Goal: Task Accomplishment & Management: Manage account settings

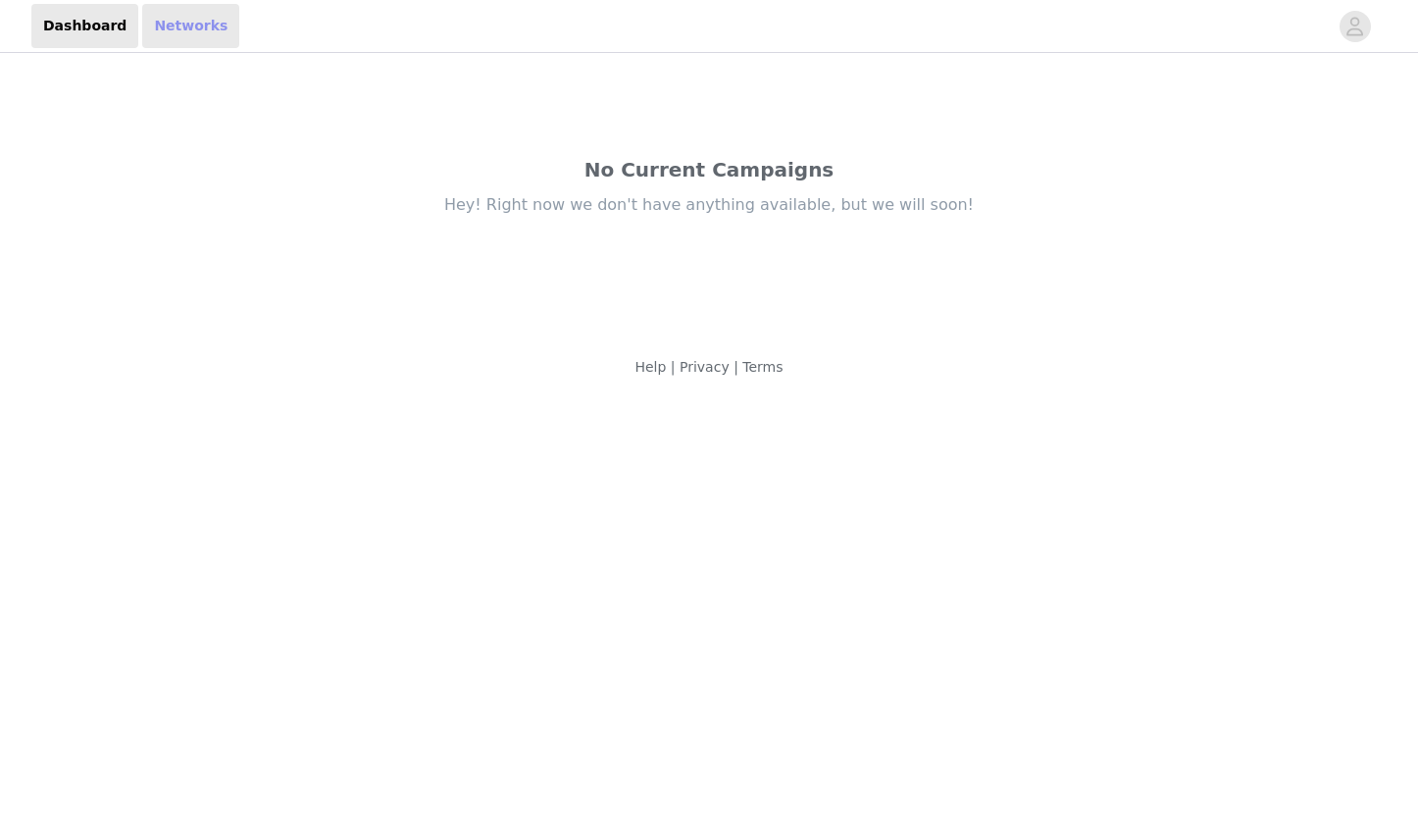
click at [184, 29] on link "Networks" at bounding box center [190, 26] width 97 height 44
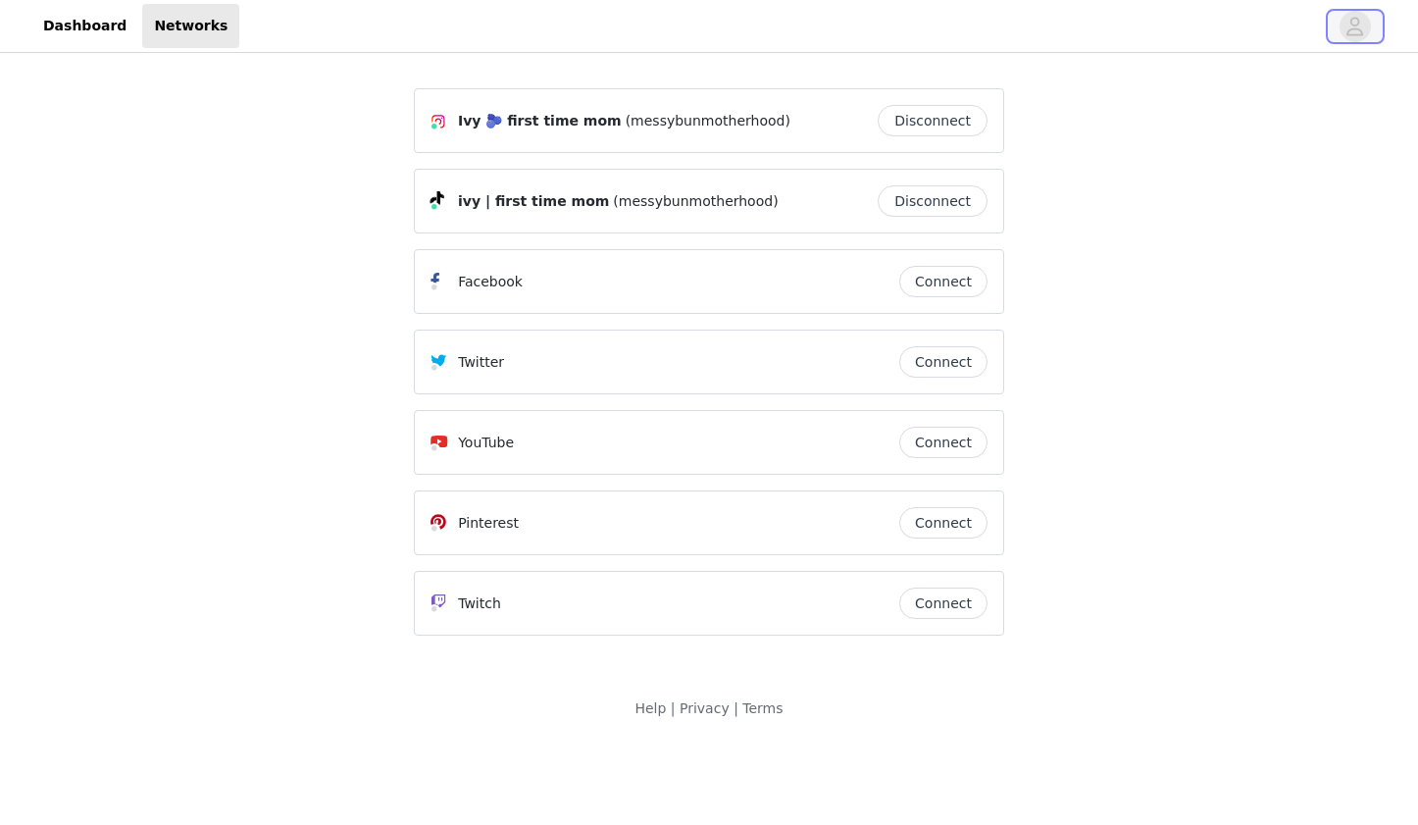
click at [1357, 34] on icon "avatar" at bounding box center [1356, 26] width 17 height 19
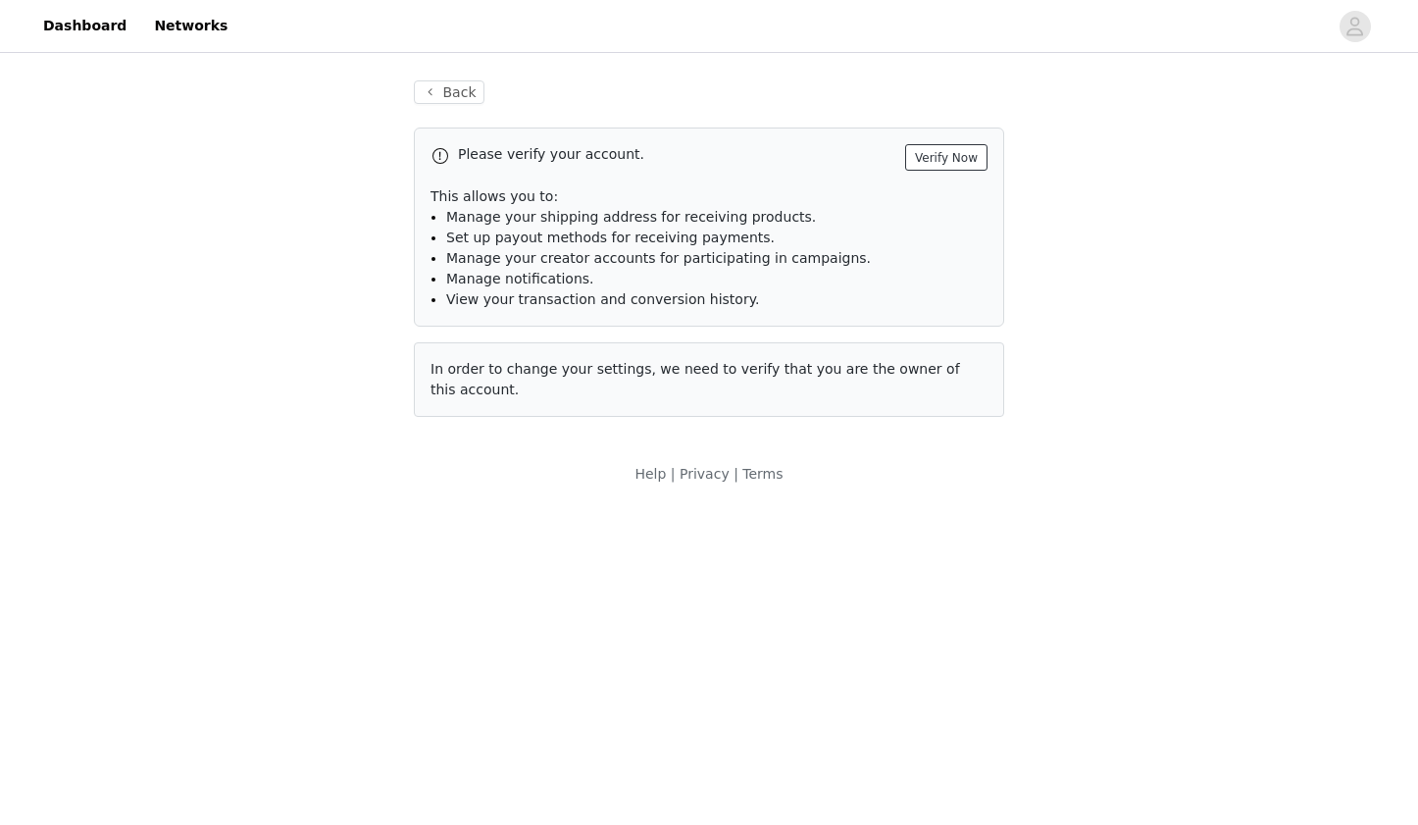
click at [944, 159] on button "Verify Now" at bounding box center [946, 157] width 82 height 26
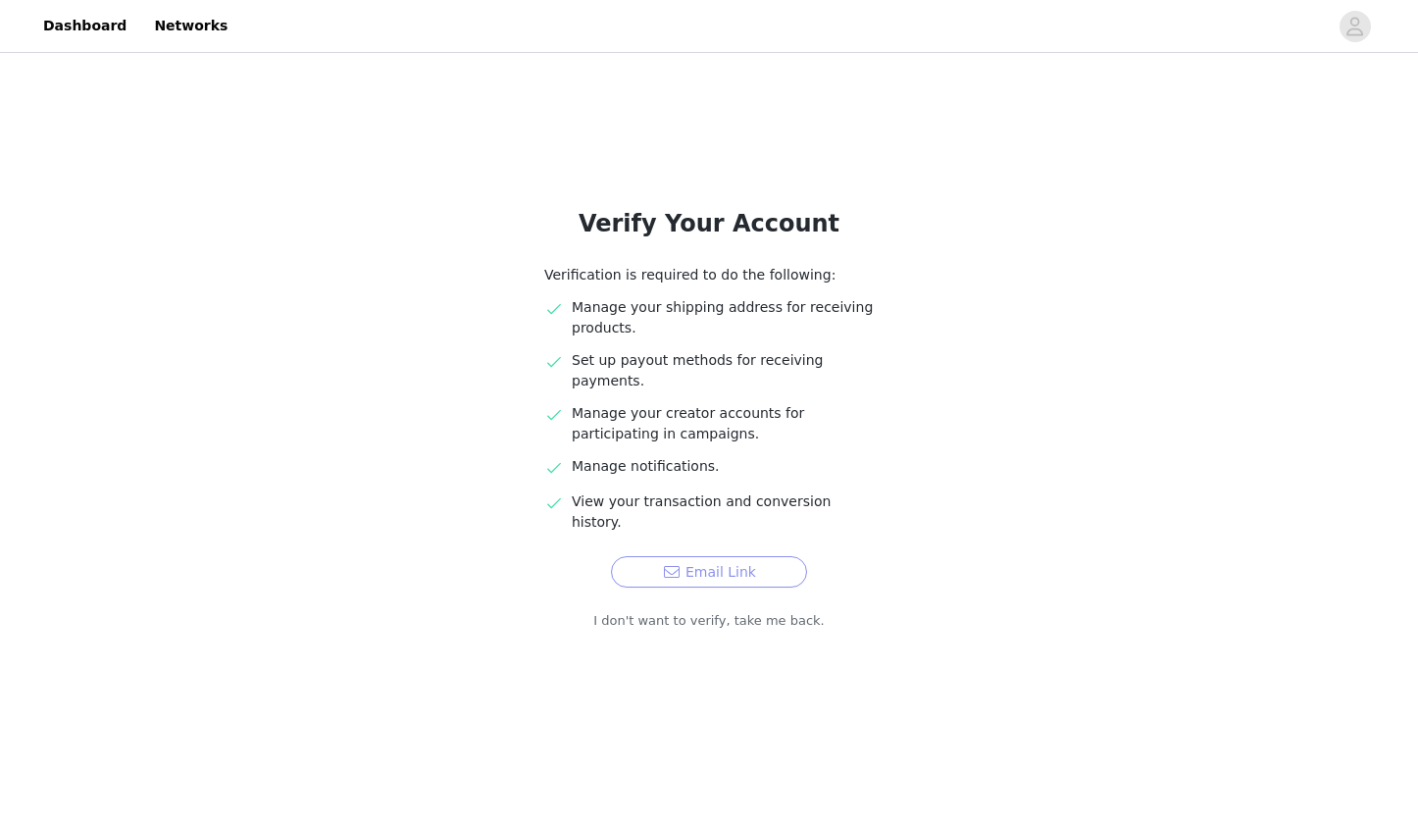
click at [705, 556] on button "Email Link" at bounding box center [709, 571] width 196 height 31
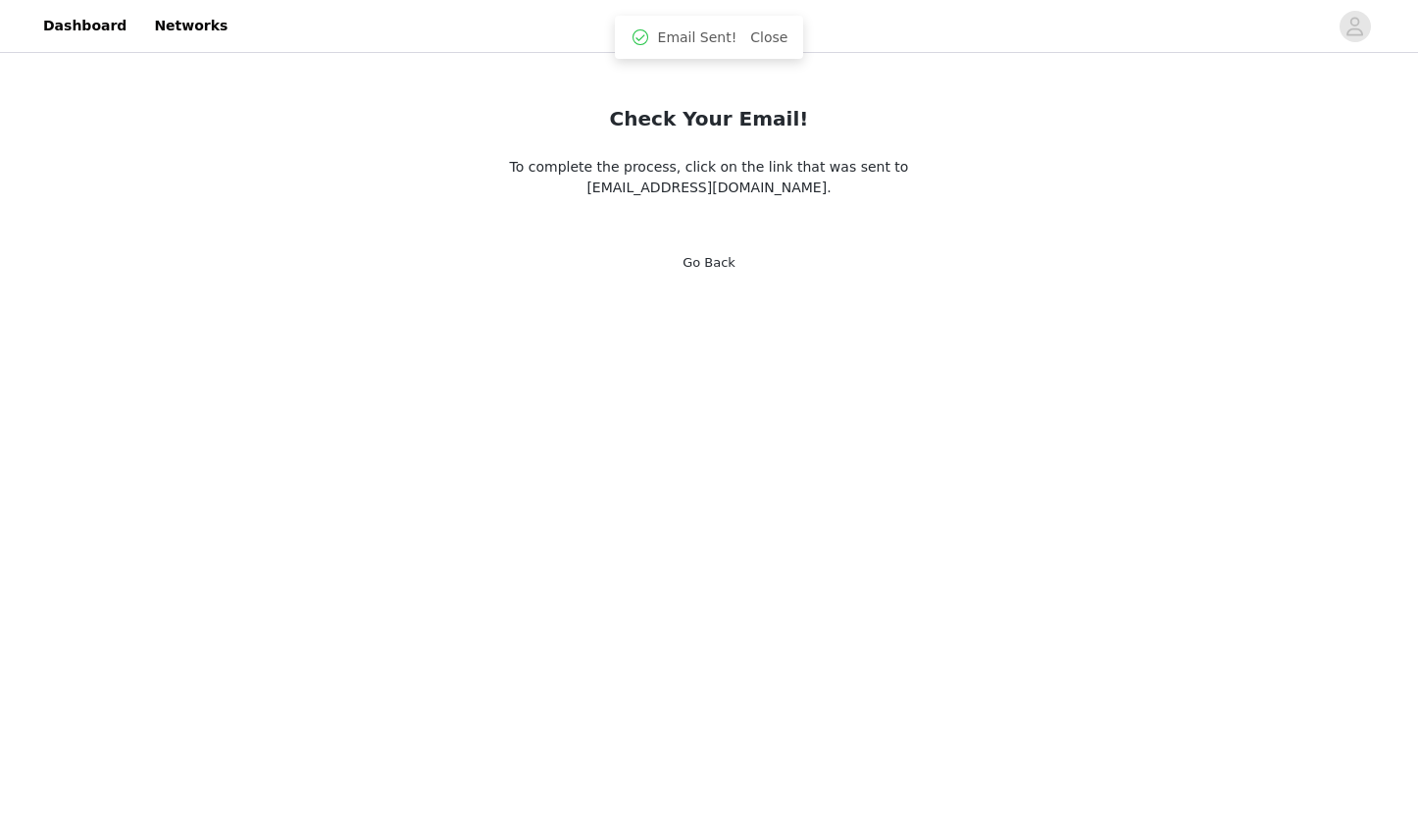
click at [690, 186] on span "To complete the process, click on the link that was sent to [EMAIL_ADDRESS][DOM…" at bounding box center [709, 177] width 399 height 36
copy div "To complete the process, click on the link that was sent to [EMAIL_ADDRESS][DOM…"
click at [696, 187] on span "To complete the process, click on the link that was sent to [EMAIL_ADDRESS][DOM…" at bounding box center [709, 177] width 399 height 36
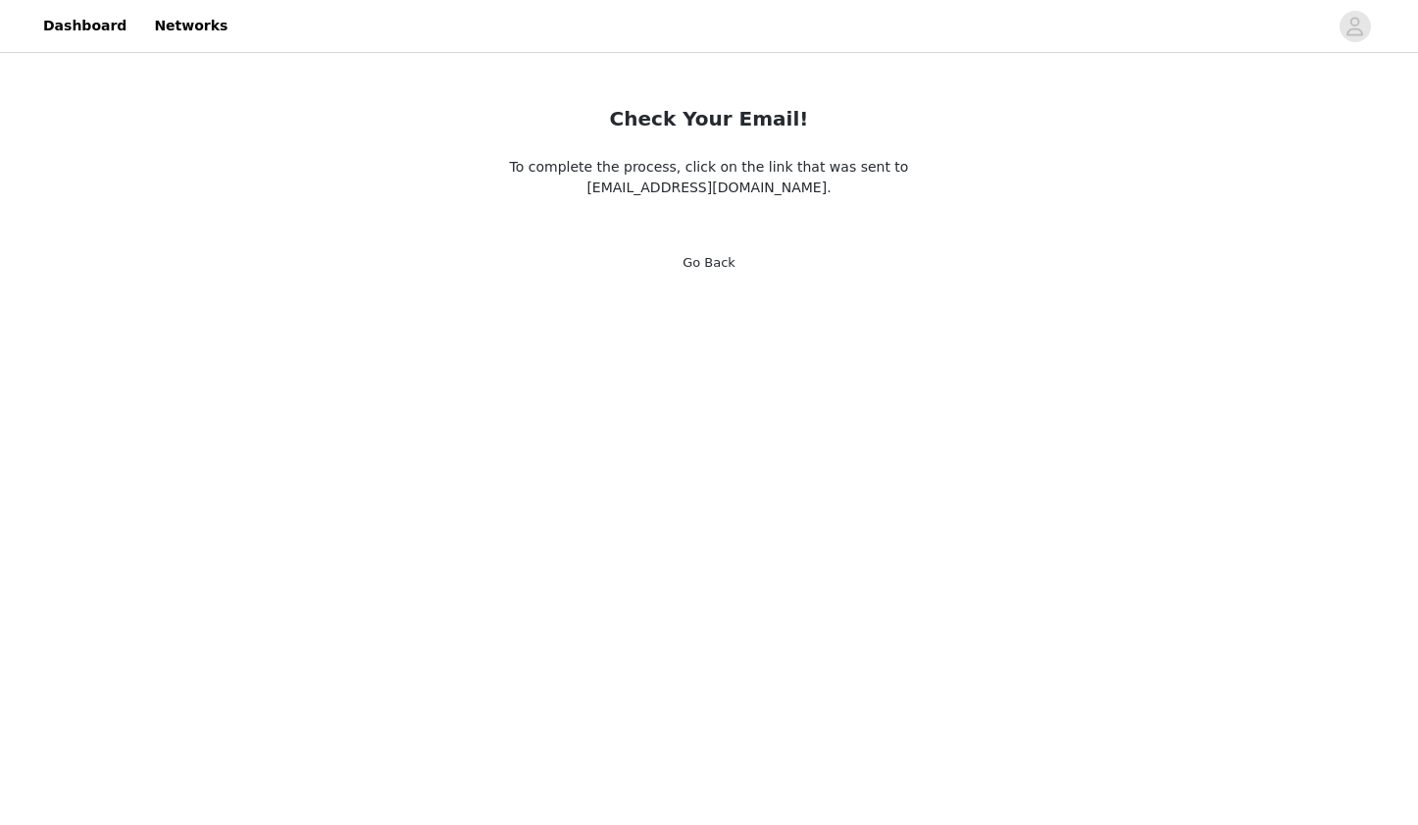
drag, startPoint x: 780, startPoint y: 190, endPoint x: 637, endPoint y: 190, distance: 143.2
click at [637, 190] on span "To complete the process, click on the link that was sent to [EMAIL_ADDRESS][DOM…" at bounding box center [709, 177] width 399 height 36
copy span "[EMAIL_ADDRESS][DOMAIN_NAME]"
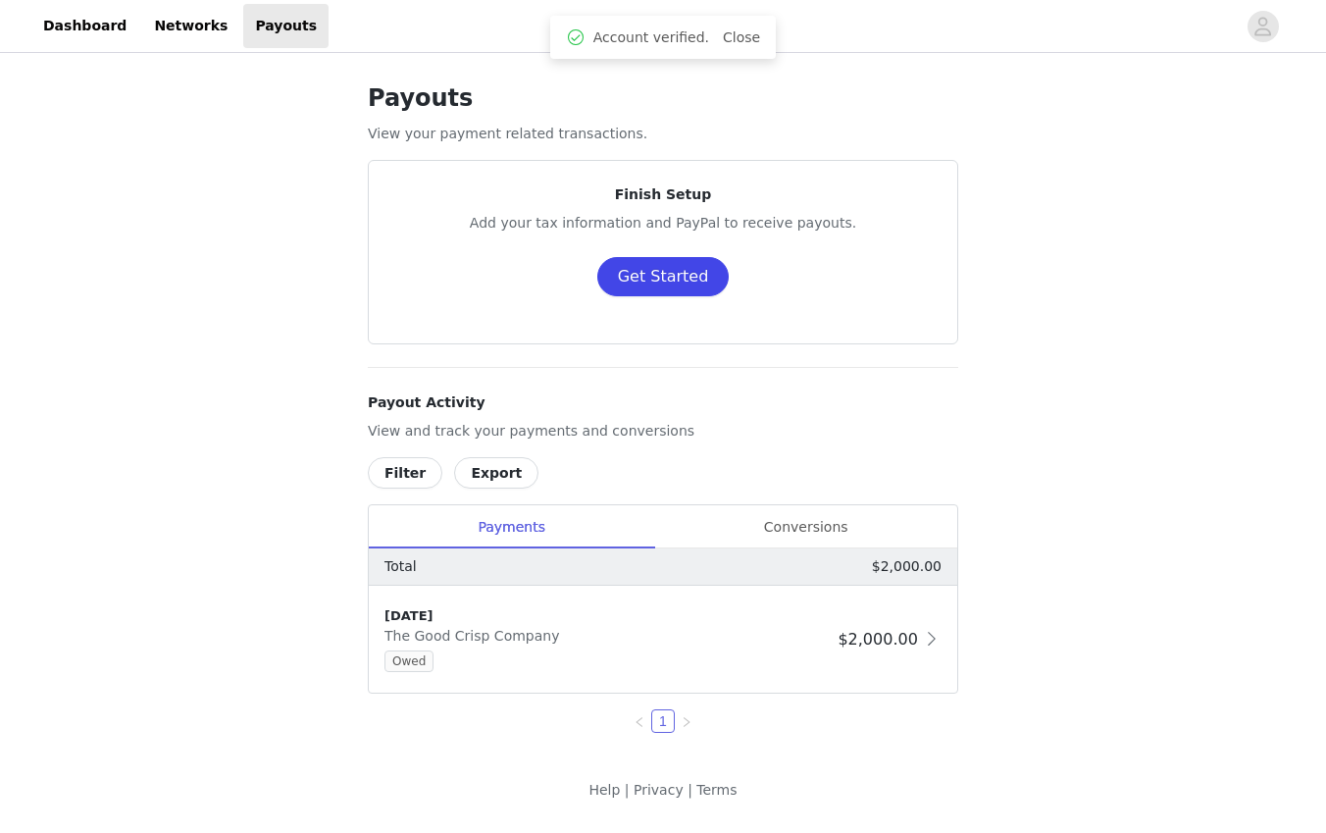
click at [679, 277] on button "Get Started" at bounding box center [663, 276] width 132 height 39
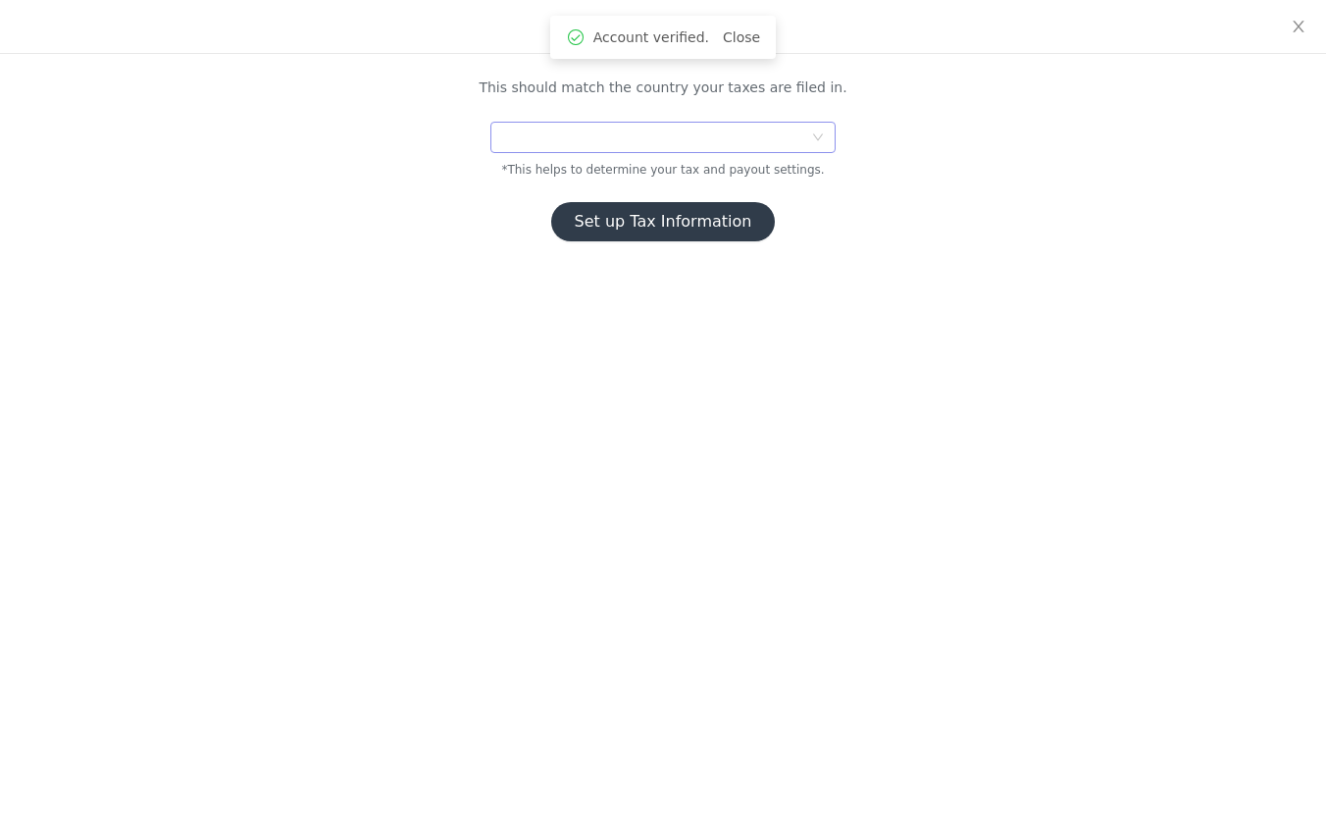
click at [598, 143] on div at bounding box center [656, 137] width 309 height 29
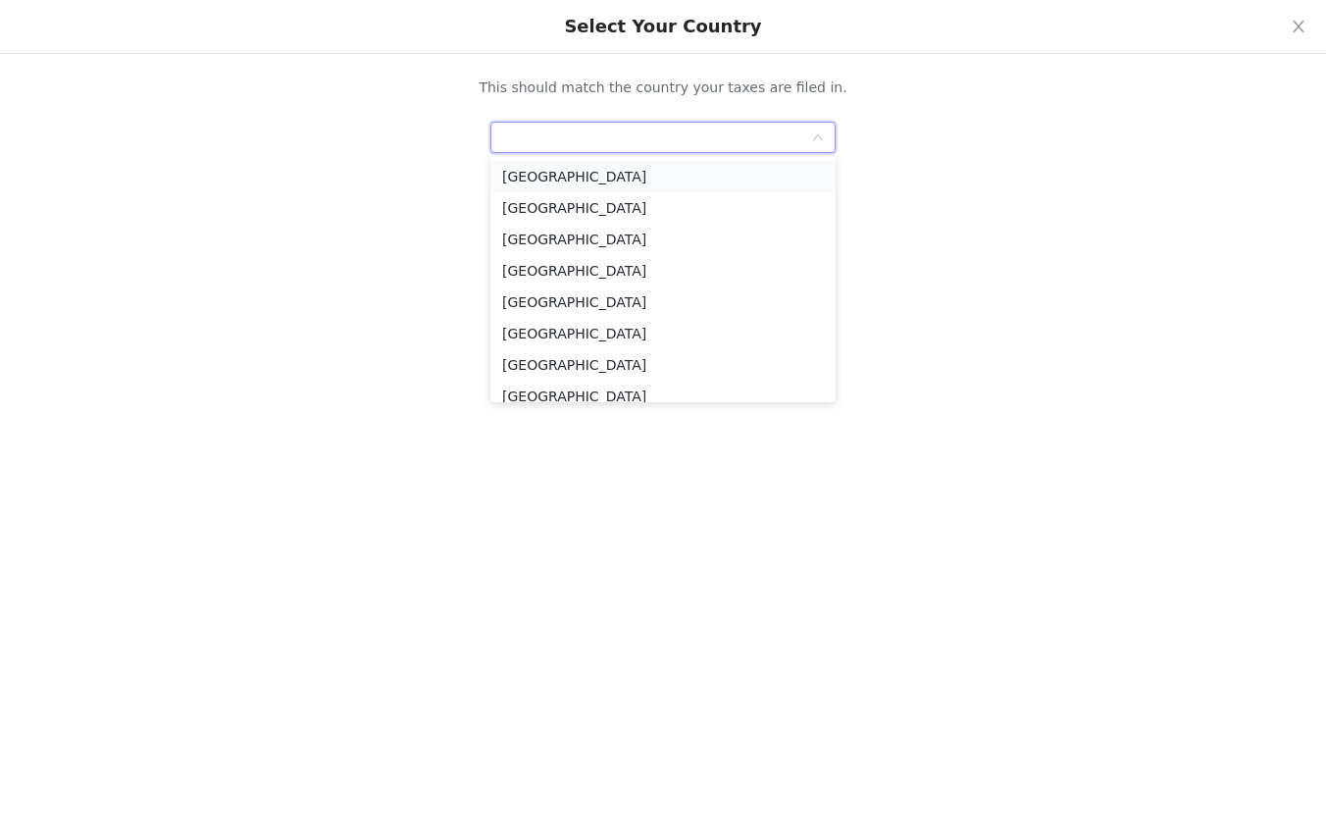
click at [550, 177] on li "United States" at bounding box center [662, 176] width 345 height 31
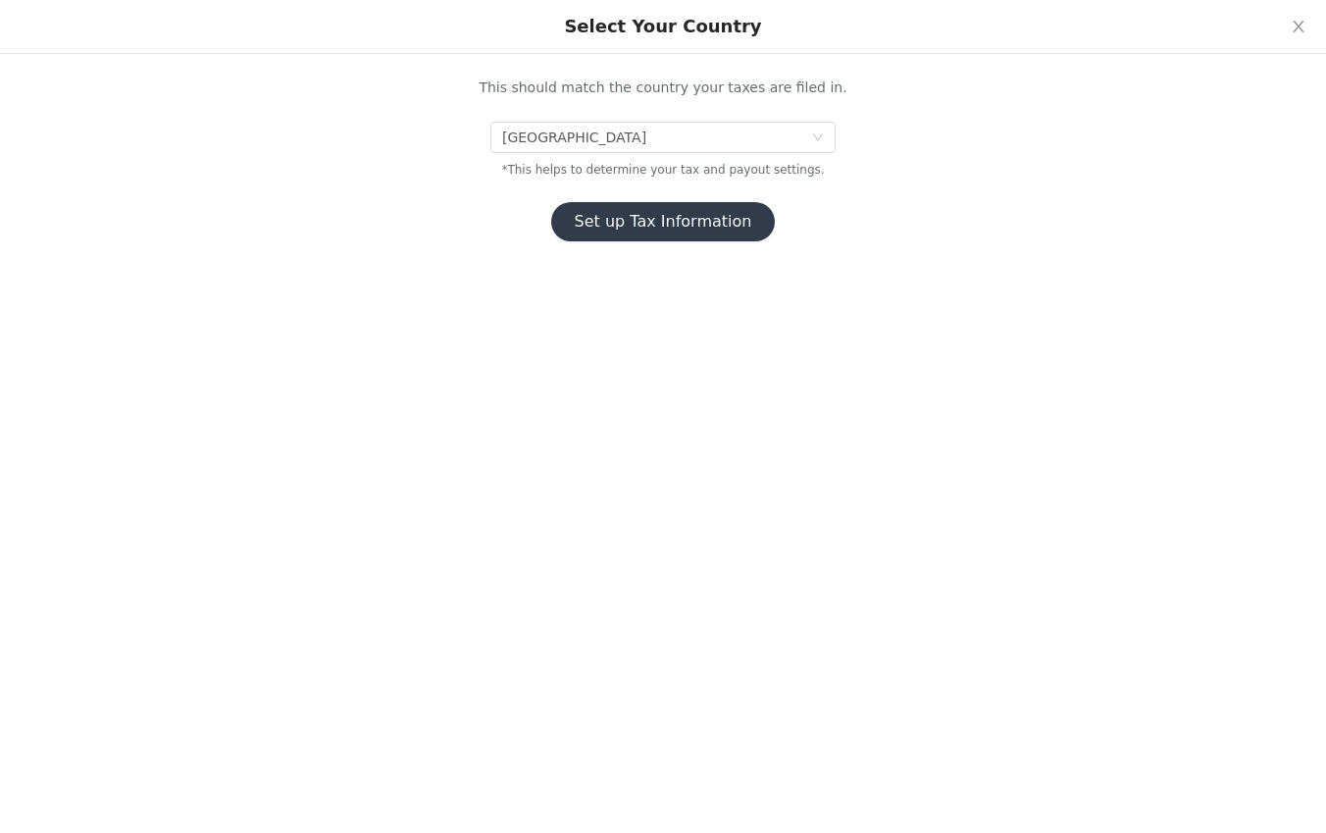
click at [638, 227] on button "Set up Tax Information" at bounding box center [663, 221] width 225 height 39
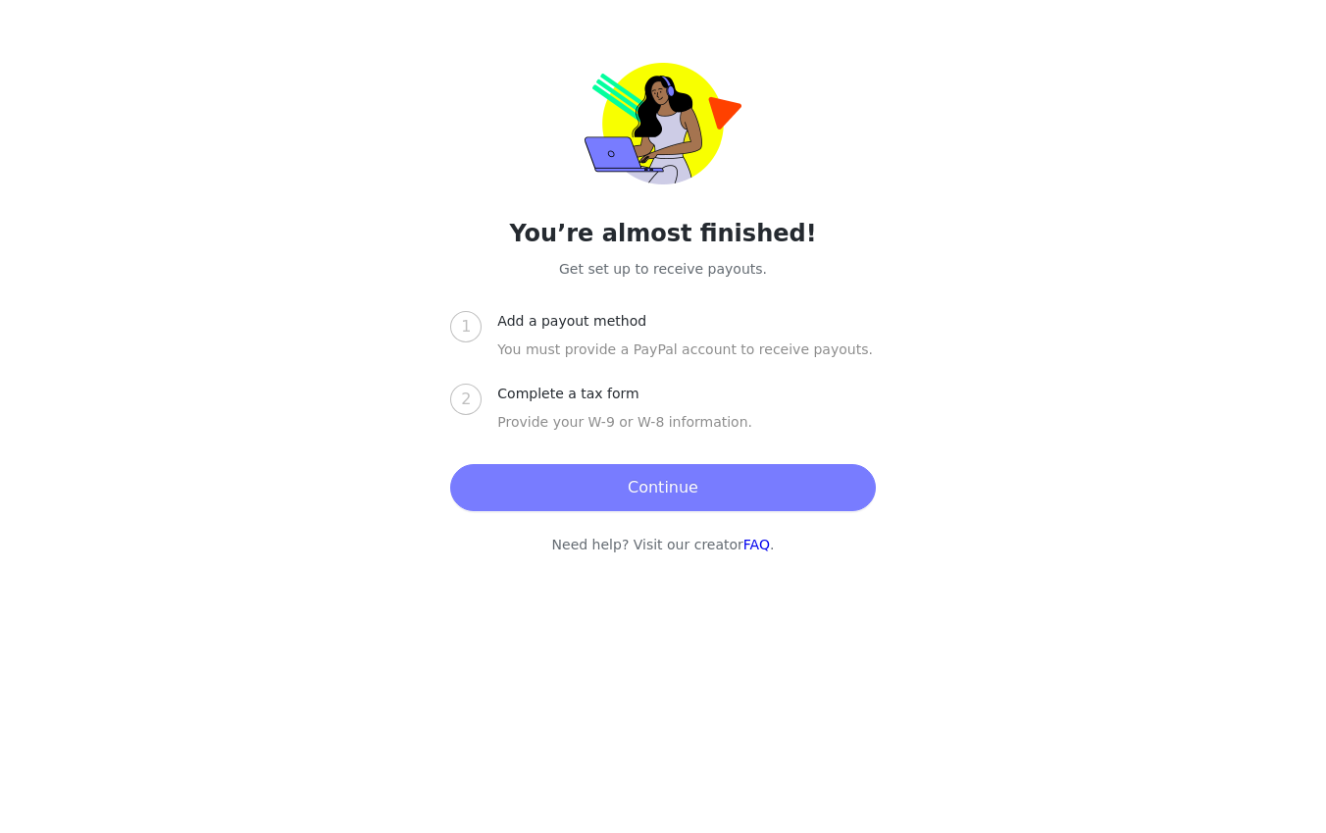
click at [714, 497] on button "Continue" at bounding box center [662, 487] width 425 height 47
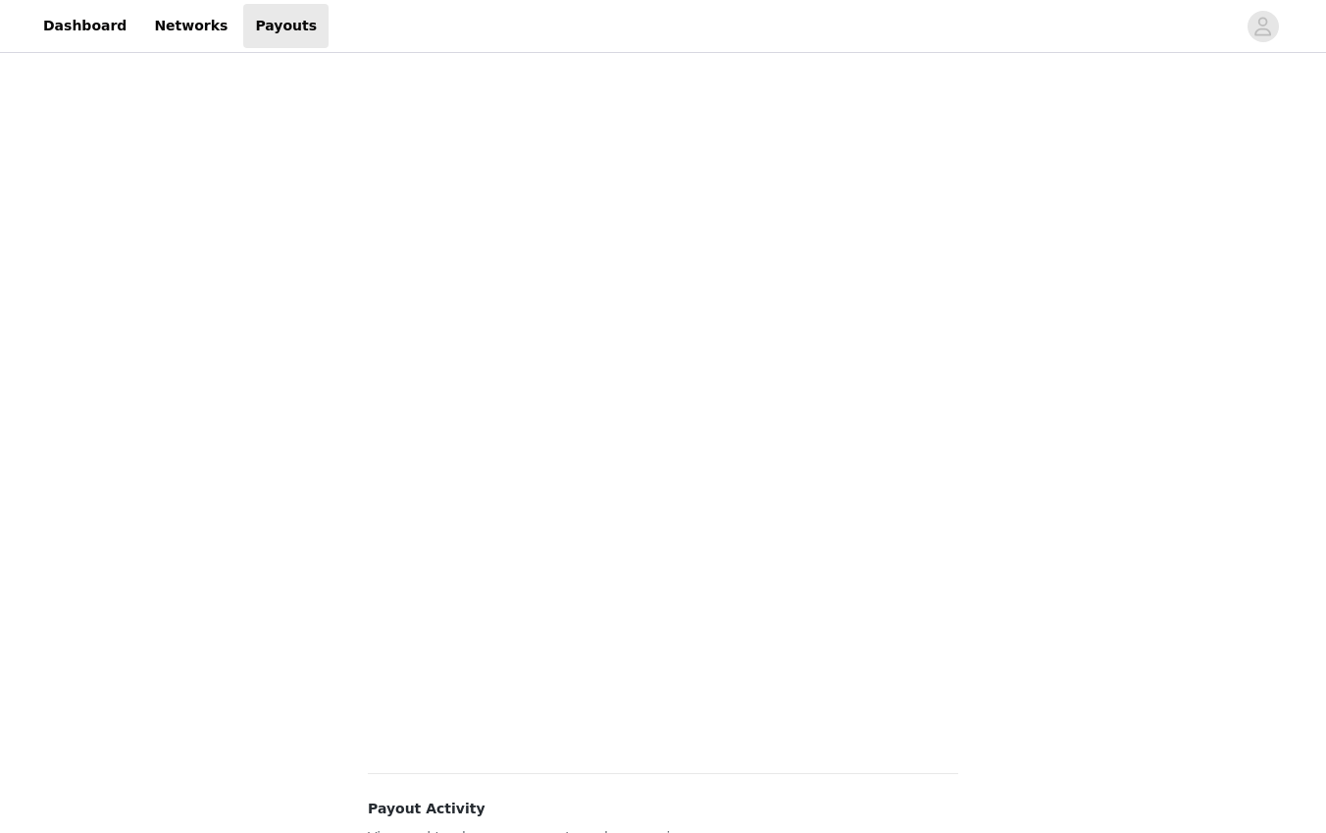
scroll to position [318, 0]
click at [276, 585] on div "Payouts View your payment related transactions. Payout Activity View and track …" at bounding box center [663, 482] width 1326 height 1487
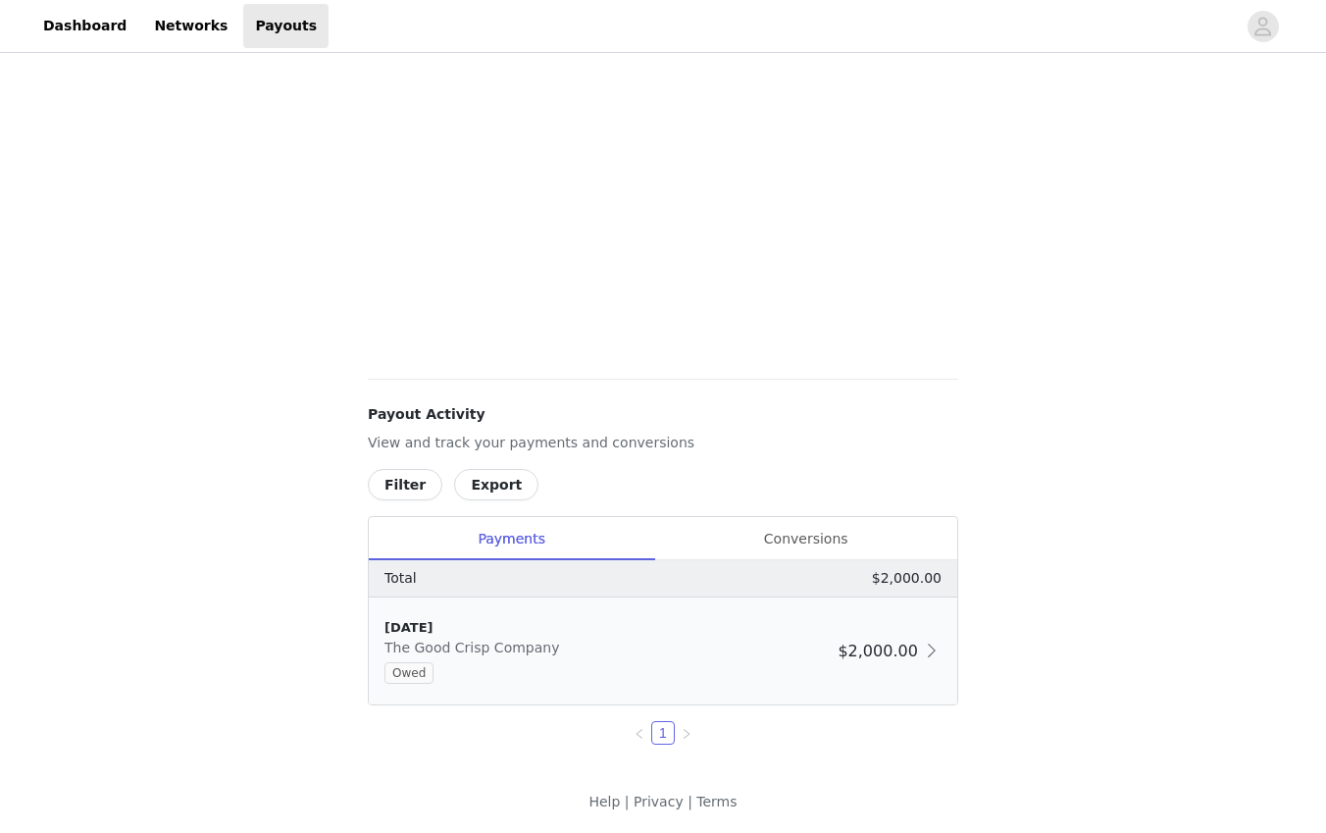
scroll to position [413, 0]
click at [819, 644] on span "$2,000.00" at bounding box center [877, 648] width 79 height 19
